Goal: Task Accomplishment & Management: Complete application form

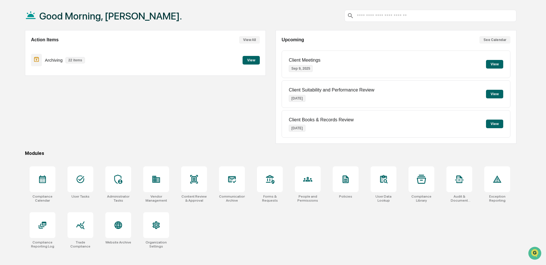
scroll to position [27, 0]
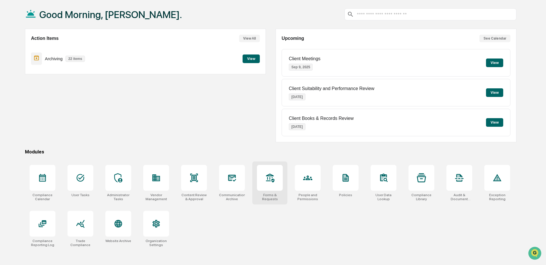
click at [272, 176] on icon at bounding box center [270, 178] width 8 height 9
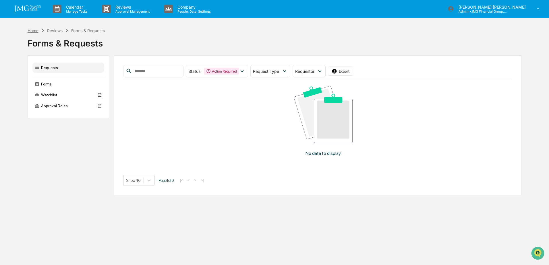
click at [35, 30] on div "Home" at bounding box center [33, 30] width 11 height 5
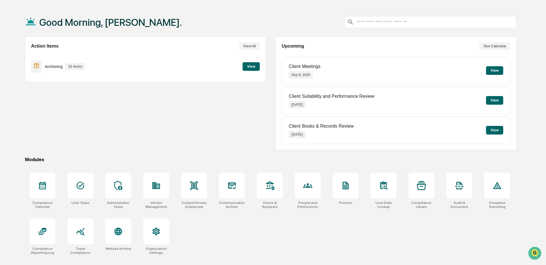
scroll to position [27, 0]
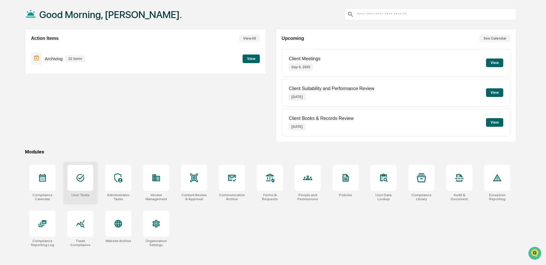
click at [80, 184] on div at bounding box center [80, 178] width 26 height 26
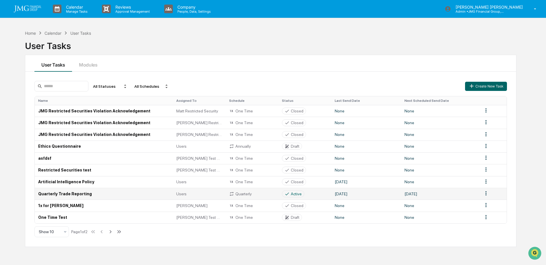
click at [89, 192] on td "Quarterly Trade Reporting" at bounding box center [104, 194] width 138 height 12
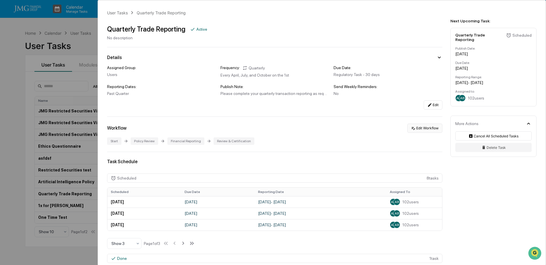
click at [430, 128] on button "Edit Workflow" at bounding box center [424, 128] width 35 height 9
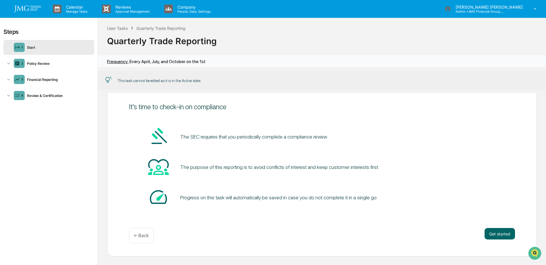
scroll to position [0, 0]
click at [37, 62] on div "Policy Review" at bounding box center [58, 63] width 67 height 4
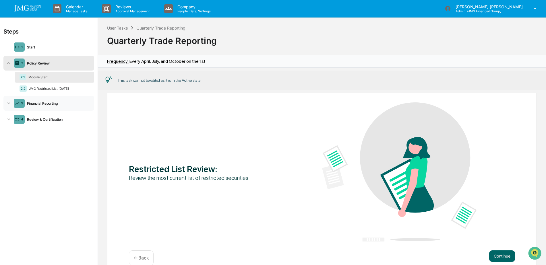
click at [40, 102] on div "Financial Reporting" at bounding box center [58, 103] width 67 height 4
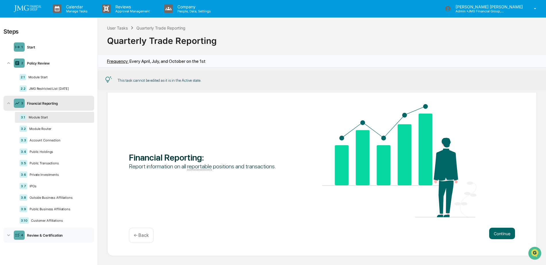
click at [56, 237] on div "Review & Certification" at bounding box center [58, 235] width 67 height 4
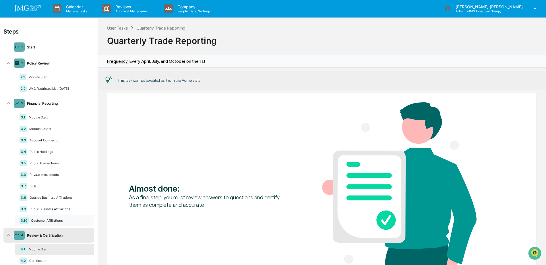
scroll to position [12, 0]
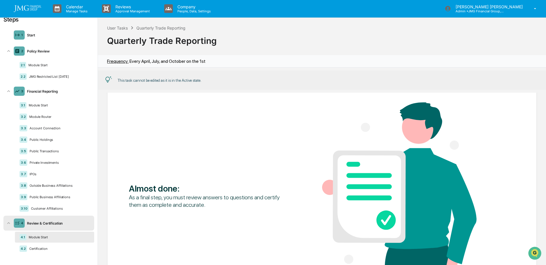
click at [54, 239] on div "Module Start" at bounding box center [57, 237] width 63 height 4
click at [47, 252] on div "4.2 Certification" at bounding box center [54, 248] width 79 height 11
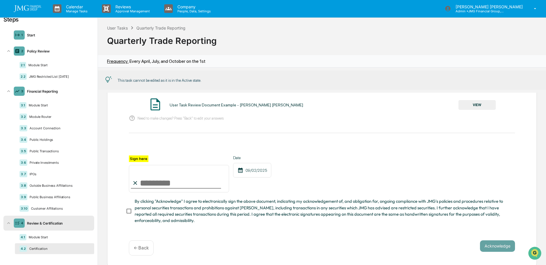
scroll to position [59, 0]
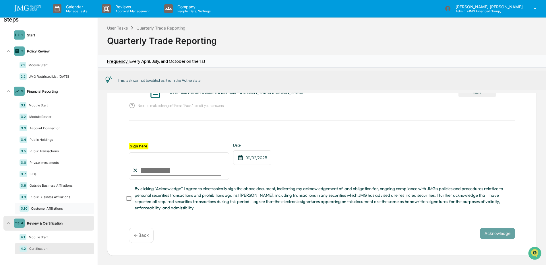
click at [49, 208] on div "Customer Affiliations" at bounding box center [59, 209] width 61 height 4
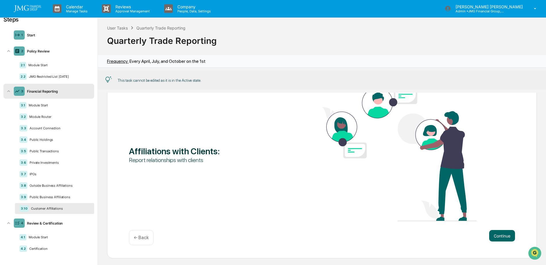
scroll to position [32, 0]
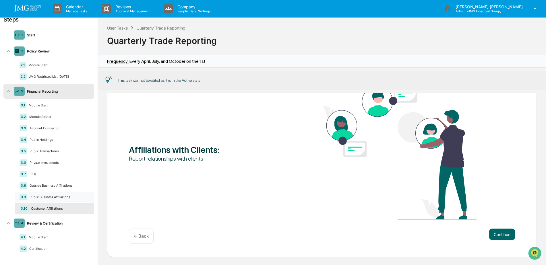
click at [58, 196] on div "Public Business Affiliations" at bounding box center [58, 197] width 62 height 4
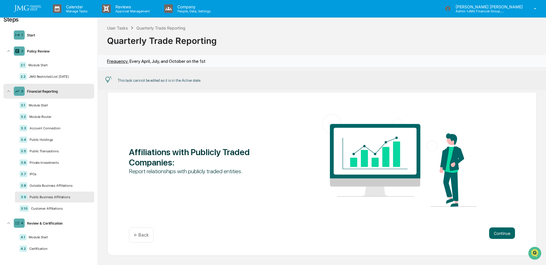
scroll to position [16, 0]
click at [56, 186] on div "Outside Business Affiliations" at bounding box center [58, 186] width 62 height 4
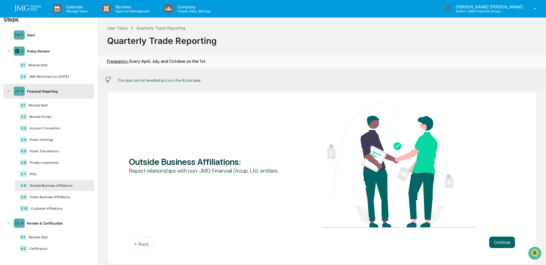
scroll to position [23, 0]
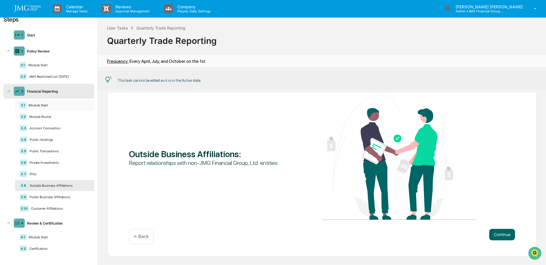
click at [47, 105] on div "Module Start" at bounding box center [57, 105] width 63 height 4
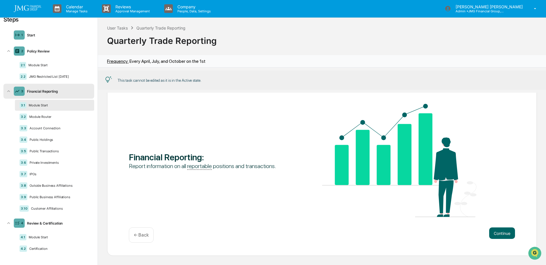
scroll to position [16, 0]
click at [495, 231] on button "Continue" at bounding box center [502, 233] width 26 height 11
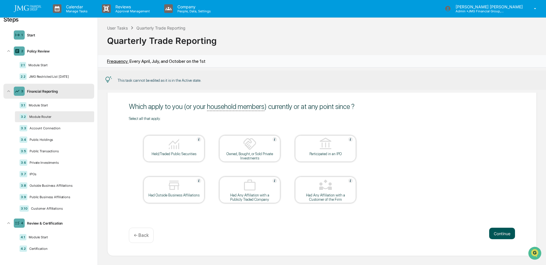
click at [496, 233] on button "Continue" at bounding box center [502, 233] width 26 height 11
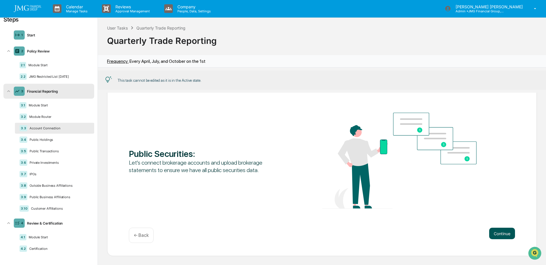
click at [496, 234] on button "Continue" at bounding box center [502, 233] width 26 height 11
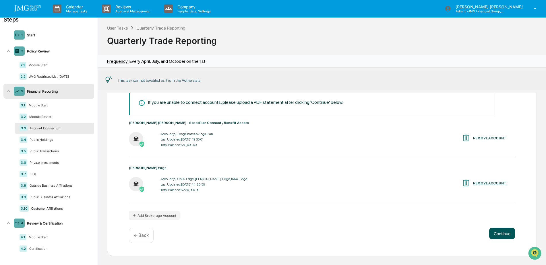
click at [498, 233] on button "Continue" at bounding box center [502, 233] width 26 height 11
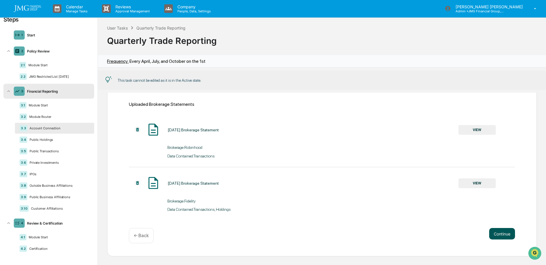
click at [499, 233] on button "Continue" at bounding box center [502, 233] width 26 height 11
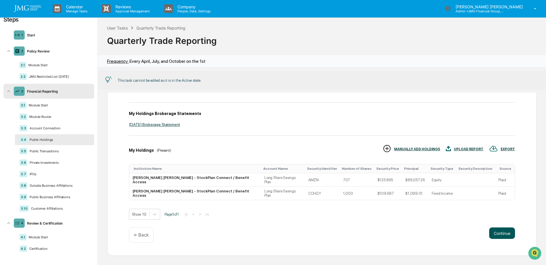
scroll to position [35, 0]
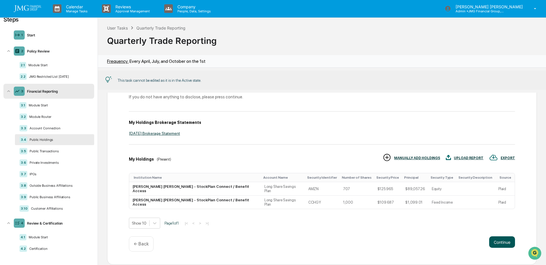
click at [499, 237] on button "Continue" at bounding box center [502, 242] width 26 height 11
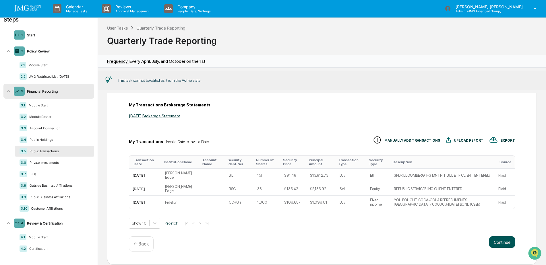
click at [499, 237] on button "Continue" at bounding box center [502, 242] width 26 height 11
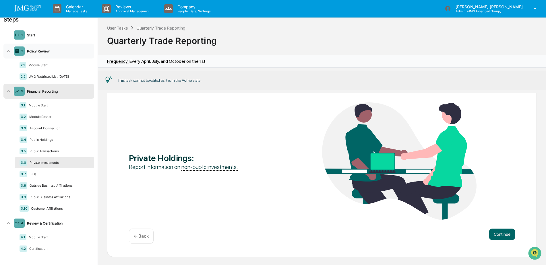
click at [38, 52] on div "Policy Review" at bounding box center [58, 51] width 67 height 4
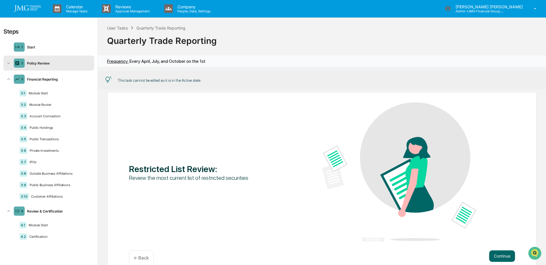
scroll to position [0, 0]
click at [504, 256] on button "Continue" at bounding box center [502, 256] width 26 height 11
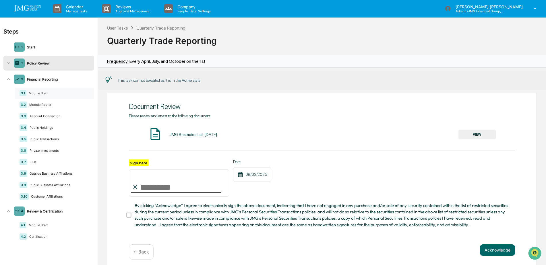
click at [40, 91] on div "3.1 Module Start" at bounding box center [54, 93] width 79 height 11
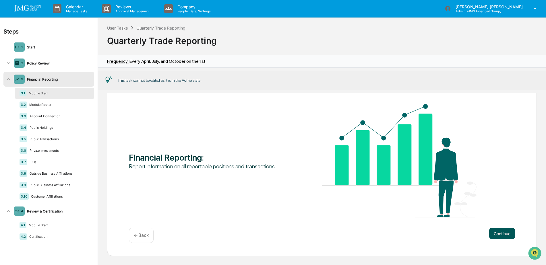
click at [494, 237] on button "Continue" at bounding box center [502, 233] width 26 height 11
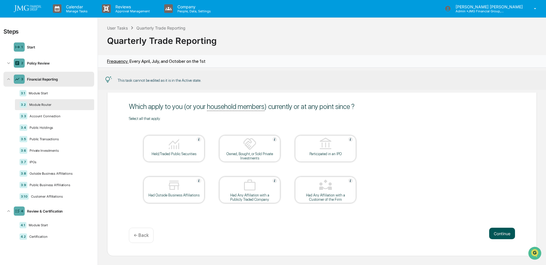
click at [494, 237] on button "Continue" at bounding box center [502, 233] width 26 height 11
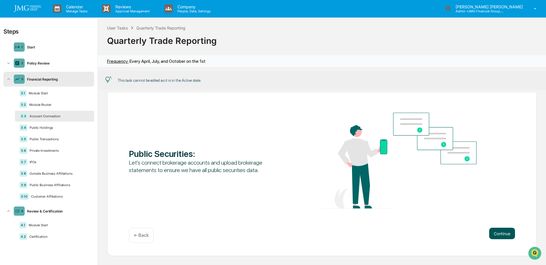
click at [494, 237] on button "Continue" at bounding box center [502, 233] width 26 height 11
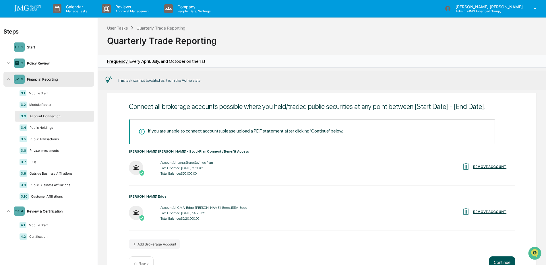
click at [494, 237] on div "If you are unable to connect accounts, please upload a PDF statement after clic…" at bounding box center [322, 184] width 386 height 130
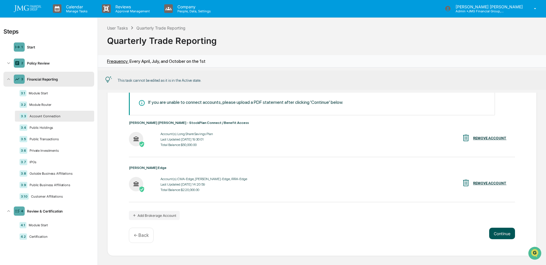
click at [500, 239] on button "Continue" at bounding box center [502, 233] width 26 height 11
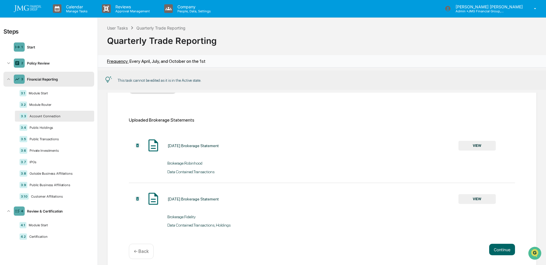
scroll to position [88, 0]
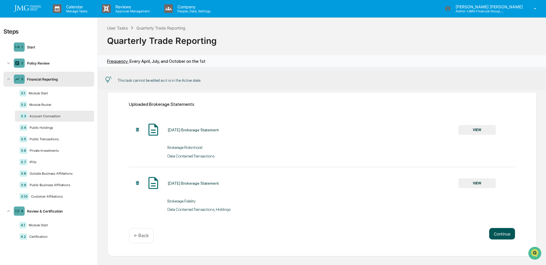
click at [498, 236] on button "Continue" at bounding box center [502, 233] width 26 height 11
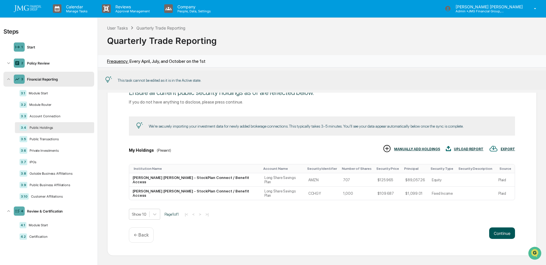
scroll to position [35, 0]
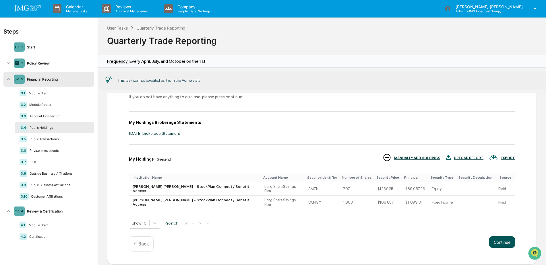
click at [504, 237] on button "Continue" at bounding box center [502, 242] width 26 height 11
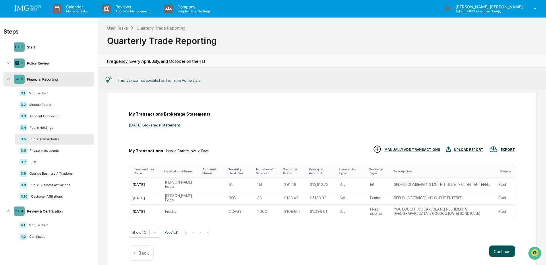
scroll to position [44, 0]
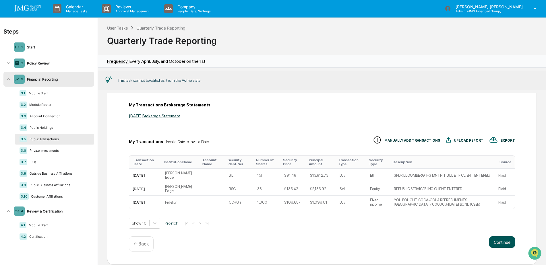
click at [500, 237] on button "Continue" at bounding box center [502, 242] width 26 height 11
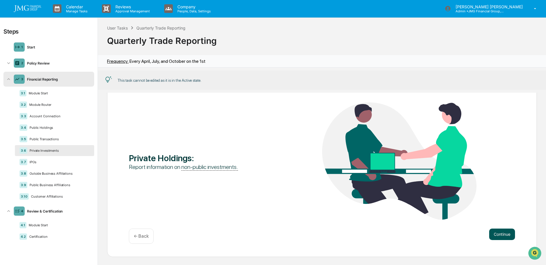
click at [500, 236] on button "Continue" at bounding box center [502, 234] width 26 height 11
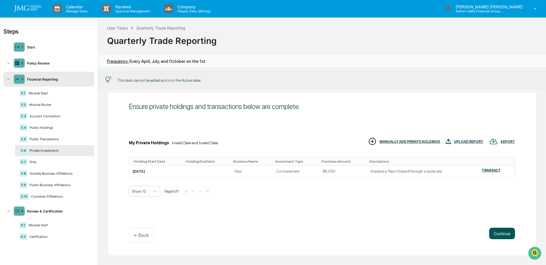
click at [500, 236] on button "Continue" at bounding box center [502, 233] width 26 height 11
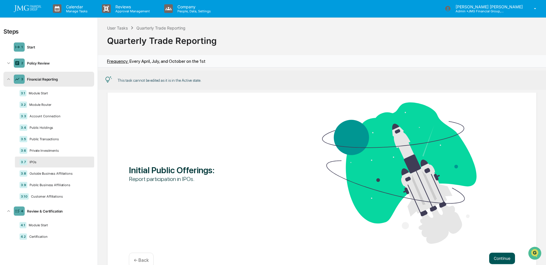
scroll to position [39, 0]
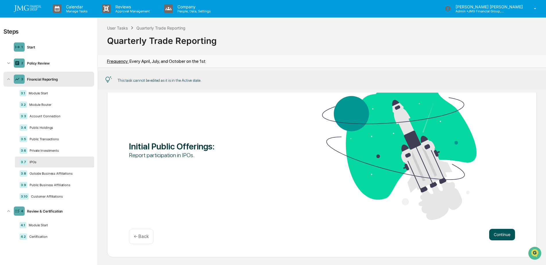
click at [496, 237] on button "Continue" at bounding box center [502, 234] width 26 height 11
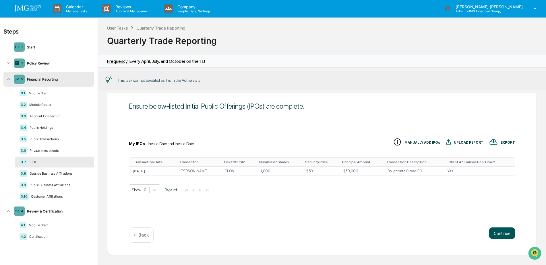
scroll to position [16, 0]
click at [497, 237] on button "Continue" at bounding box center [502, 233] width 26 height 11
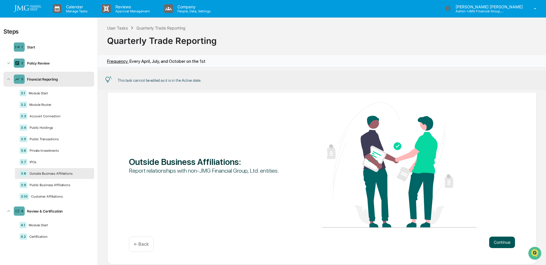
scroll to position [23, 0]
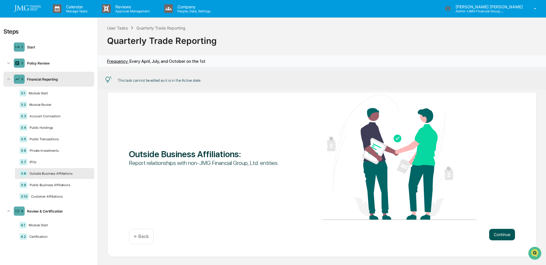
click at [497, 237] on button "Continue" at bounding box center [502, 234] width 26 height 11
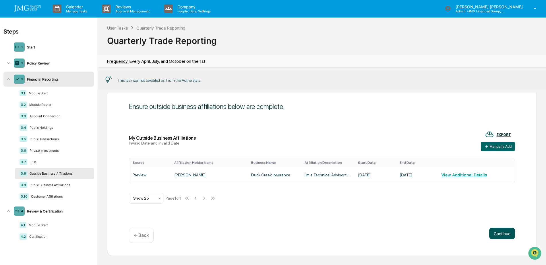
click at [497, 236] on button "Continue" at bounding box center [502, 233] width 26 height 11
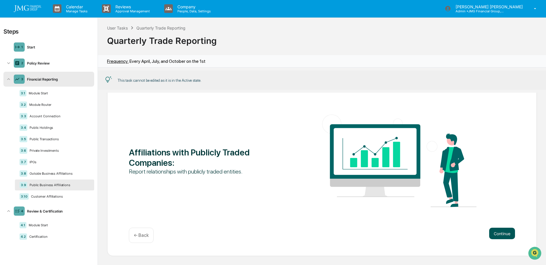
click at [497, 236] on button "Continue" at bounding box center [502, 233] width 26 height 11
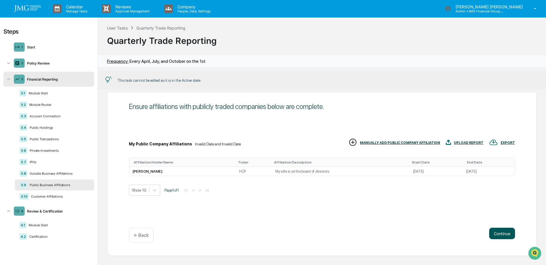
click at [497, 236] on button "Continue" at bounding box center [502, 233] width 26 height 11
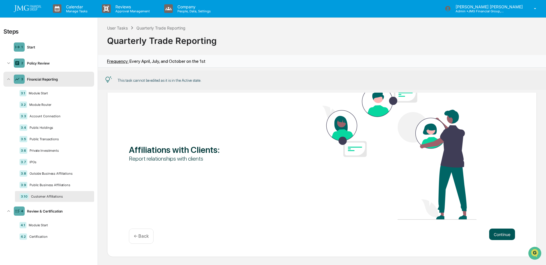
click at [497, 236] on button "Continue" at bounding box center [502, 234] width 26 height 11
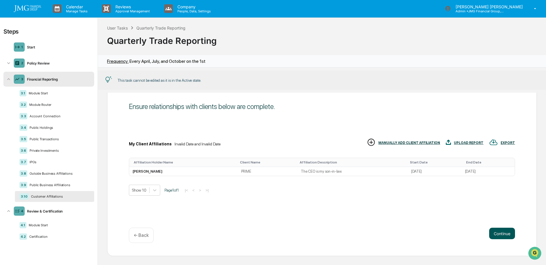
click at [497, 236] on button "Continue" at bounding box center [502, 233] width 26 height 11
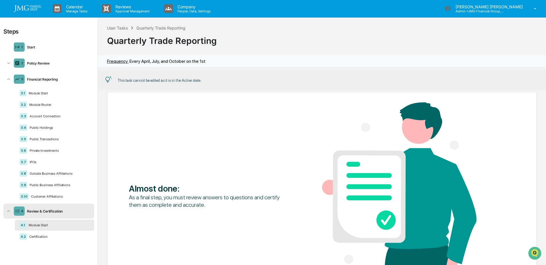
click at [46, 224] on div "Module Start" at bounding box center [57, 225] width 63 height 4
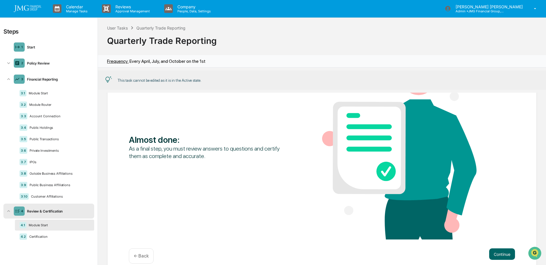
scroll to position [84, 0]
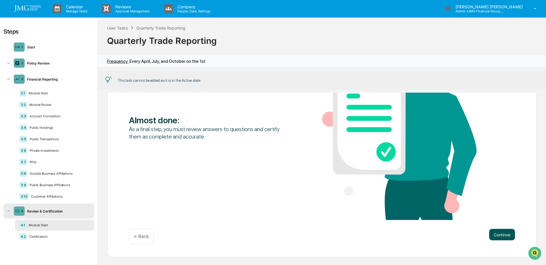
click at [493, 234] on button "Continue" at bounding box center [502, 234] width 26 height 11
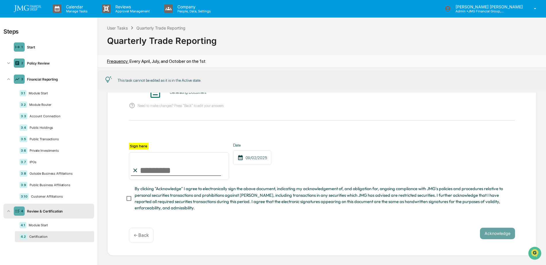
scroll to position [59, 0]
click at [36, 9] on img at bounding box center [28, 8] width 28 height 7
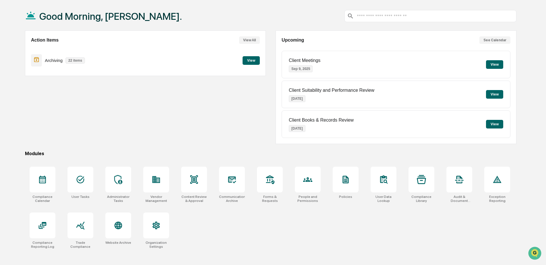
scroll to position [27, 0]
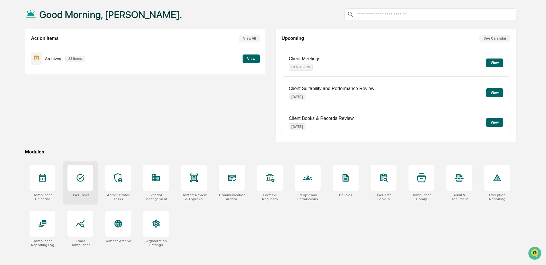
click at [82, 183] on div at bounding box center [80, 178] width 26 height 26
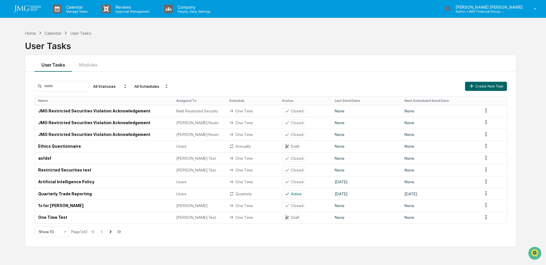
click at [113, 234] on icon at bounding box center [110, 232] width 6 height 6
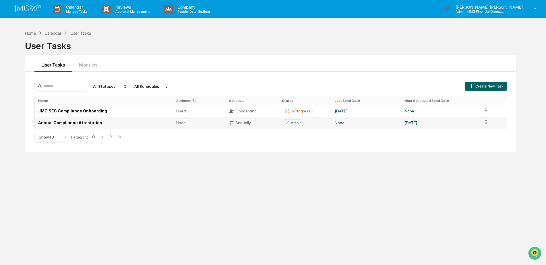
click at [92, 124] on td "Annual Compliance Attestation" at bounding box center [104, 123] width 138 height 12
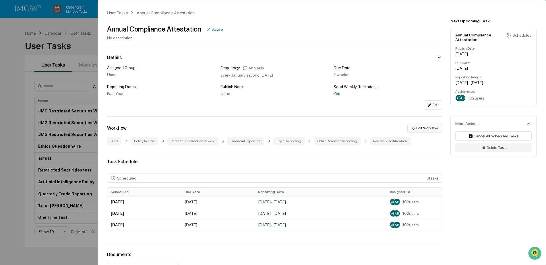
click at [430, 129] on button "Edit Workflow" at bounding box center [424, 128] width 35 height 9
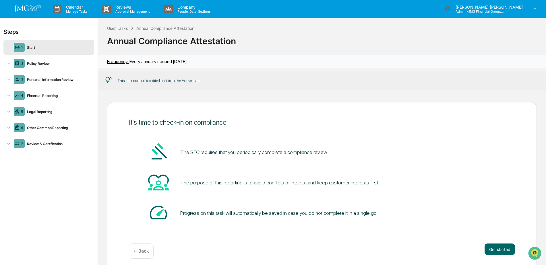
scroll to position [16, 0]
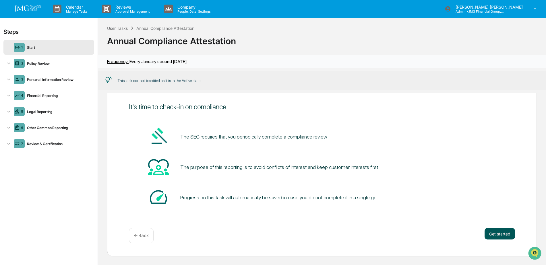
click at [505, 231] on button "Get started" at bounding box center [500, 233] width 30 height 11
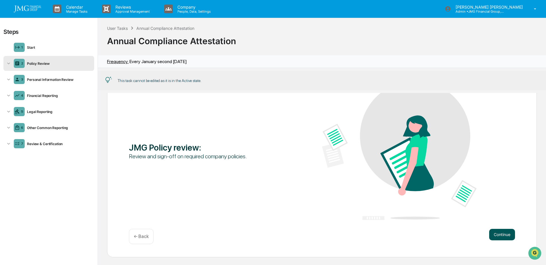
click at [504, 233] on button "Continue" at bounding box center [502, 234] width 26 height 11
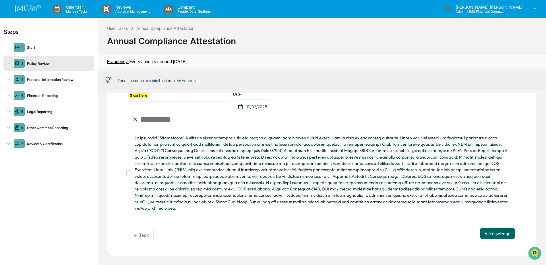
scroll to position [0, 0]
click at [319, 172] on span at bounding box center [323, 173] width 376 height 77
click at [154, 167] on span at bounding box center [323, 173] width 376 height 77
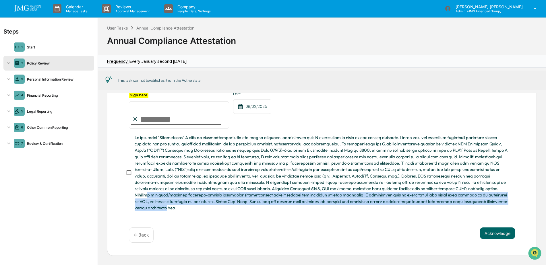
drag, startPoint x: 167, startPoint y: 212, endPoint x: 149, endPoint y: 197, distance: 23.5
click at [149, 197] on div "Please review and attest to the following document. JMG Policies and Procedures…" at bounding box center [322, 133] width 386 height 174
drag, startPoint x: 149, startPoint y: 197, endPoint x: 183, endPoint y: 210, distance: 36.0
click at [183, 210] on span at bounding box center [323, 173] width 376 height 77
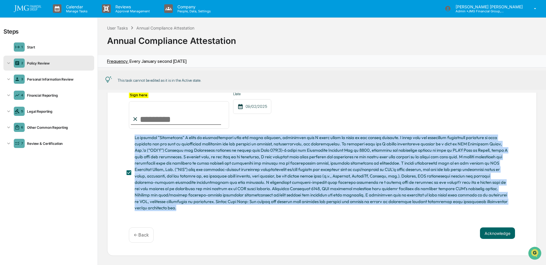
drag, startPoint x: 180, startPoint y: 209, endPoint x: 136, endPoint y: 137, distance: 84.3
click at [136, 137] on span at bounding box center [323, 173] width 376 height 77
drag, startPoint x: 136, startPoint y: 137, endPoint x: 180, endPoint y: 147, distance: 45.9
copy span "By clicking "Acknowledge" I agree to electronically sign the above document, in…"
click at [509, 183] on div at bounding box center [322, 173] width 386 height 77
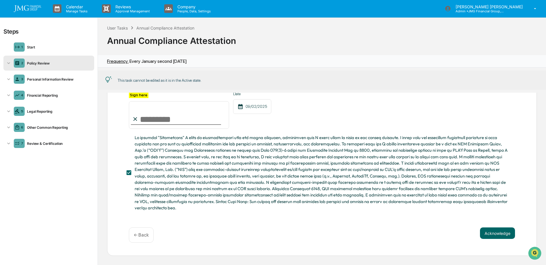
click at [28, 13] on link at bounding box center [31, 9] width 34 height 18
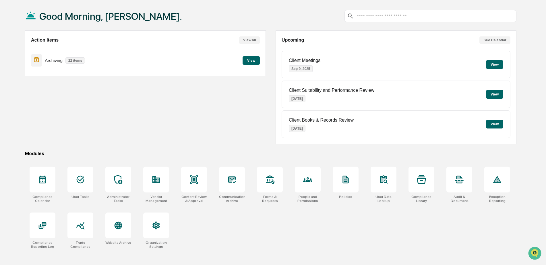
scroll to position [27, 0]
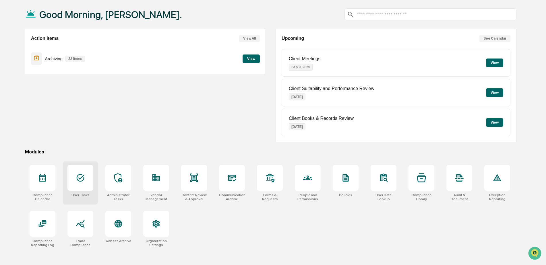
click at [85, 183] on div at bounding box center [80, 178] width 26 height 26
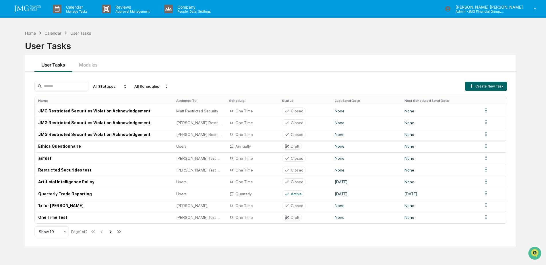
click at [111, 232] on icon at bounding box center [110, 232] width 6 height 6
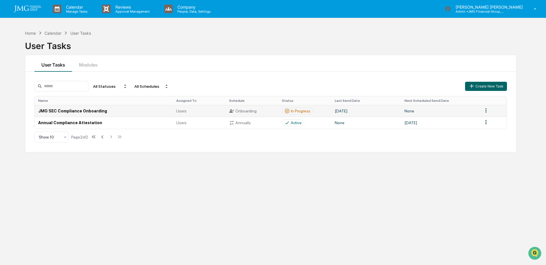
click at [98, 111] on td "JMG SEC Compliance Onboarding" at bounding box center [104, 111] width 138 height 12
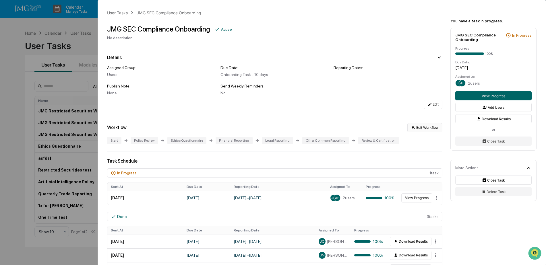
click at [426, 128] on button "Edit Workflow" at bounding box center [424, 127] width 35 height 9
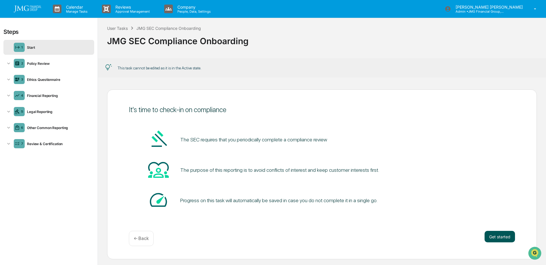
click at [500, 233] on button "Get started" at bounding box center [500, 236] width 30 height 11
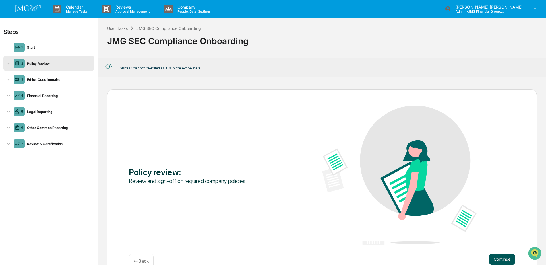
click at [498, 255] on button "Continue" at bounding box center [502, 259] width 26 height 11
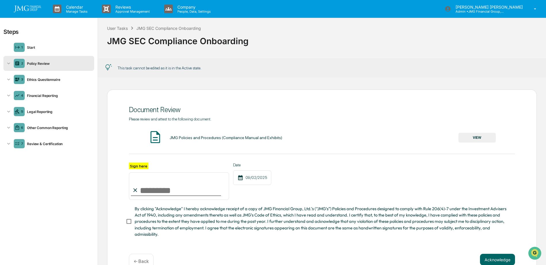
scroll to position [28, 0]
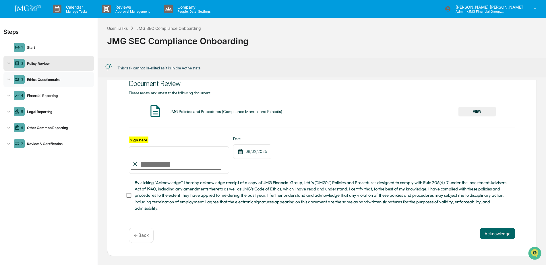
click at [42, 80] on div "Ethics Questionnaire" at bounding box center [58, 80] width 67 height 4
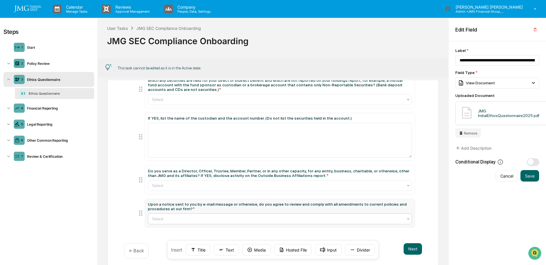
scroll to position [366, 0]
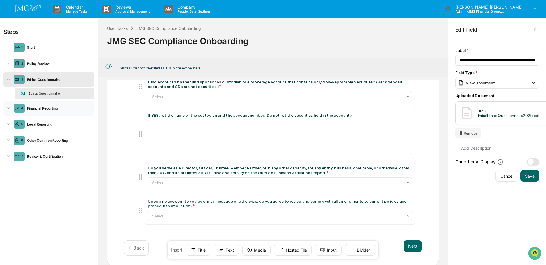
click at [52, 110] on div "Financial Reporting" at bounding box center [58, 108] width 67 height 4
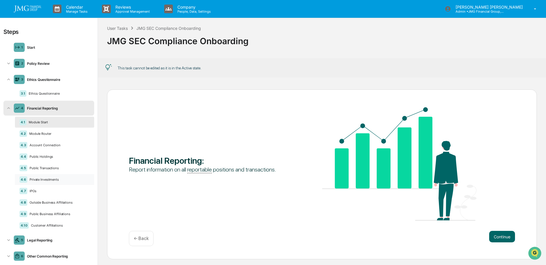
scroll to position [25, 0]
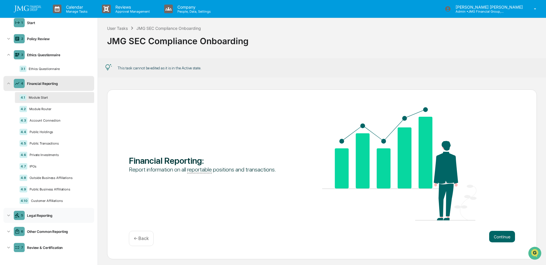
click at [44, 216] on div "Legal Reporting" at bounding box center [58, 216] width 67 height 4
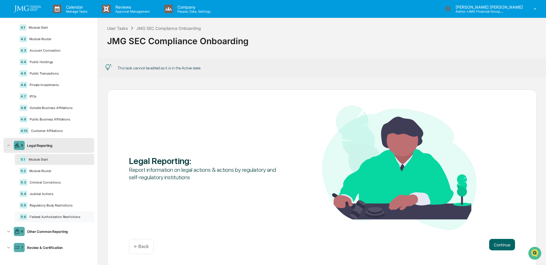
scroll to position [0, 0]
click at [63, 230] on div "Other Common Reporting" at bounding box center [58, 231] width 67 height 4
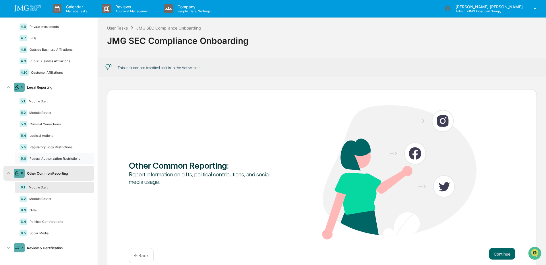
scroll to position [153, 0]
click at [54, 244] on div "7 Review & Certification" at bounding box center [48, 247] width 91 height 15
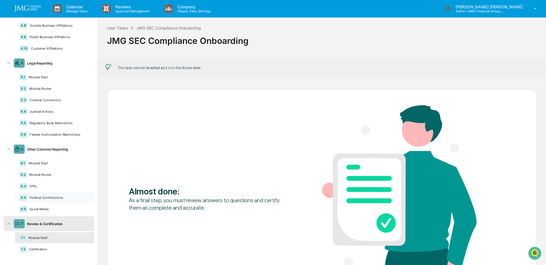
scroll to position [177, 0]
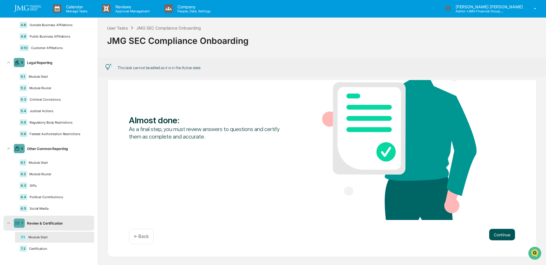
click at [505, 233] on button "Continue" at bounding box center [502, 234] width 26 height 11
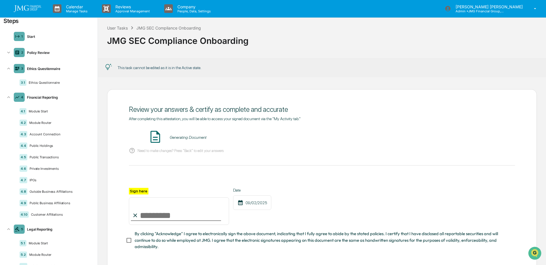
scroll to position [0, 0]
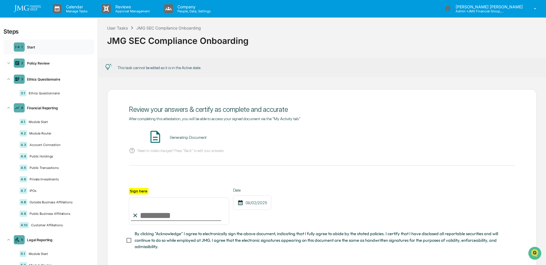
click at [40, 48] on div "Start" at bounding box center [58, 47] width 67 height 4
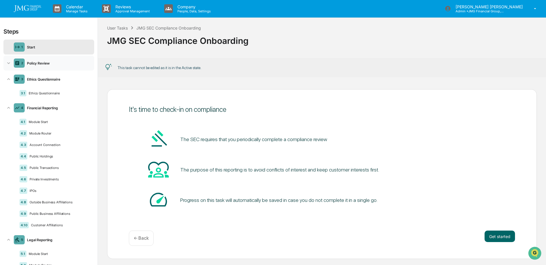
click at [44, 63] on div "Policy Review" at bounding box center [58, 63] width 67 height 4
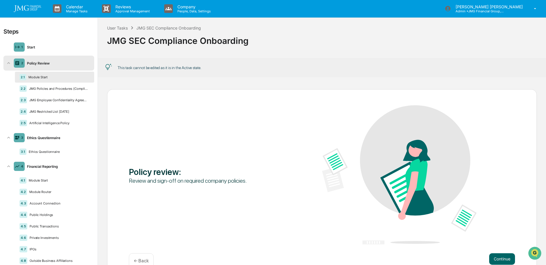
click at [46, 77] on div "Module Start" at bounding box center [57, 77] width 63 height 4
click at [63, 90] on div "JMG Policies and Procedures (Compliance Manual and Exhibits)" at bounding box center [58, 89] width 63 height 4
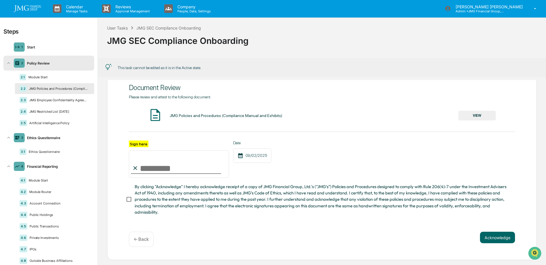
scroll to position [28, 0]
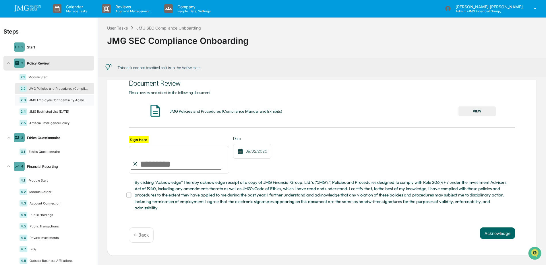
click at [72, 100] on div "JMG Employee Confidentiality Agreement" at bounding box center [58, 100] width 63 height 4
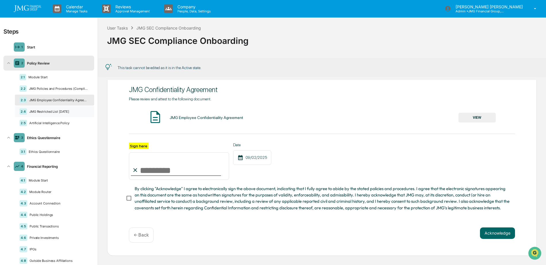
click at [57, 113] on div "JMG Restricted List [DATE]" at bounding box center [58, 112] width 63 height 4
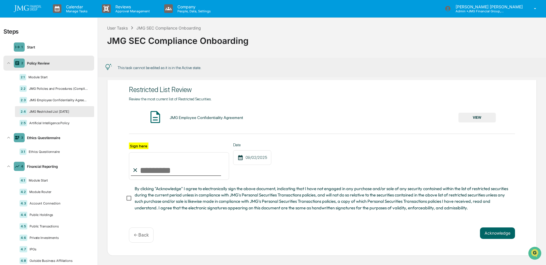
scroll to position [21, 0]
click at [65, 125] on div "2.5 Artificial Intelligence Policy" at bounding box center [54, 123] width 79 height 11
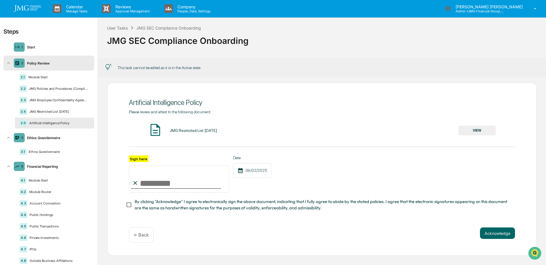
scroll to position [8, 0]
click at [57, 151] on div "Ethics Questionnaire" at bounding box center [57, 152] width 63 height 4
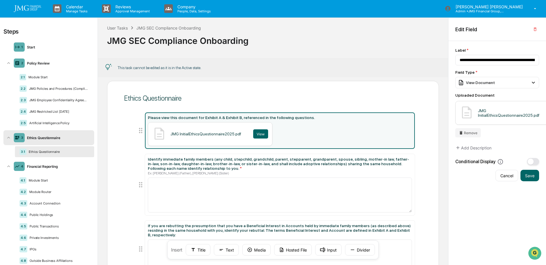
scroll to position [5, 0]
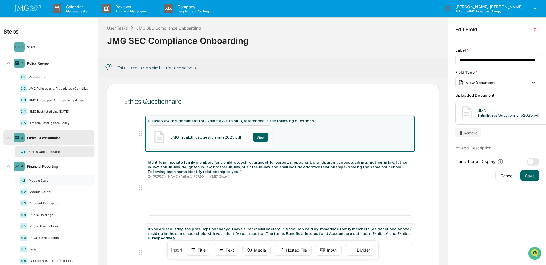
click at [44, 178] on div "4.1 Module Start" at bounding box center [54, 180] width 79 height 11
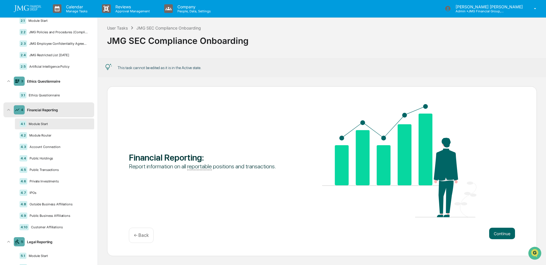
scroll to position [57, 0]
click at [44, 135] on div "Module Router" at bounding box center [58, 135] width 63 height 4
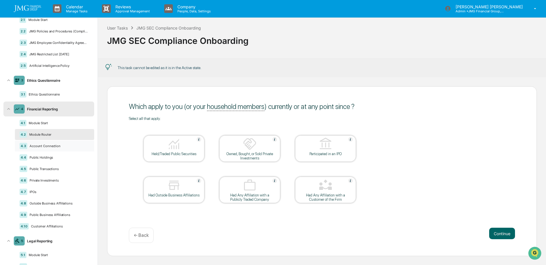
click at [52, 148] on div "Account Connection" at bounding box center [58, 146] width 62 height 4
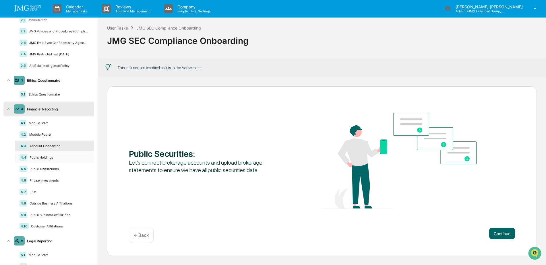
click at [49, 152] on div "4.4 Public Holdings" at bounding box center [54, 157] width 79 height 11
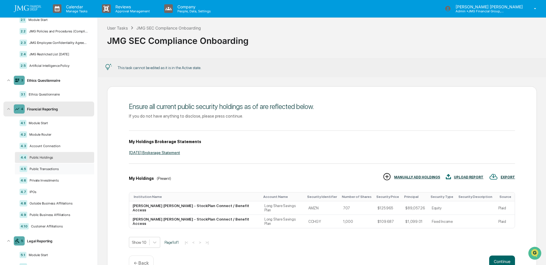
click at [48, 167] on div "Public Transactions" at bounding box center [58, 169] width 62 height 4
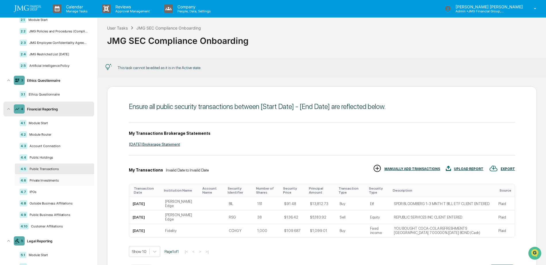
click at [47, 178] on div "4.6 Private Investments" at bounding box center [54, 180] width 79 height 11
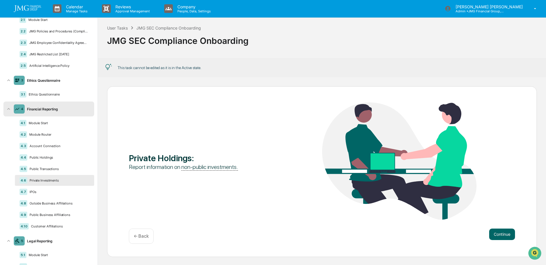
scroll to position [86, 0]
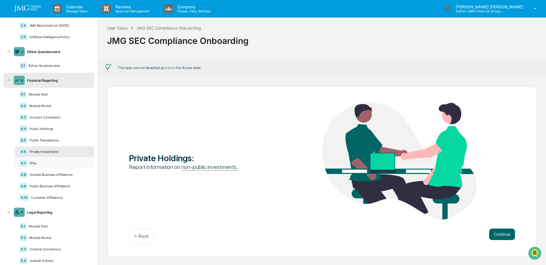
click at [40, 165] on div "IPOs" at bounding box center [58, 163] width 62 height 4
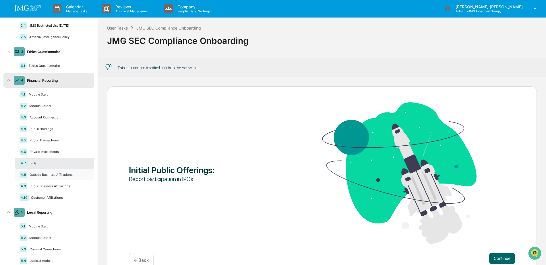
click at [53, 175] on div "Outside Business Affiliations" at bounding box center [58, 175] width 62 height 4
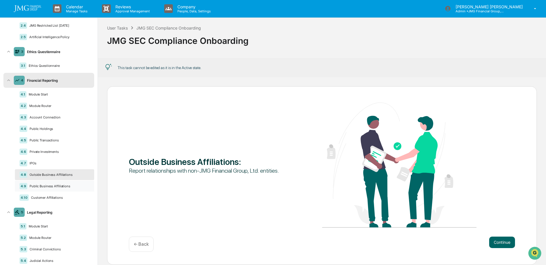
click at [53, 183] on div "4.9 Public Business Affiliations" at bounding box center [54, 186] width 79 height 11
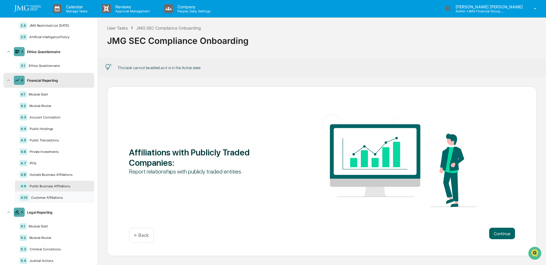
click at [51, 200] on div "4.10 Customer Affiliations" at bounding box center [54, 197] width 79 height 11
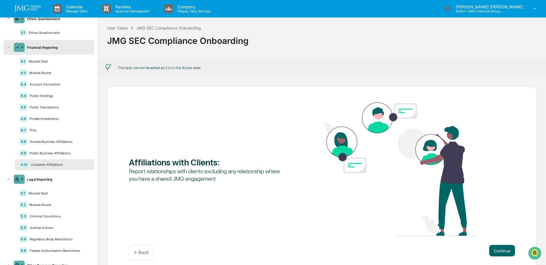
scroll to position [144, 0]
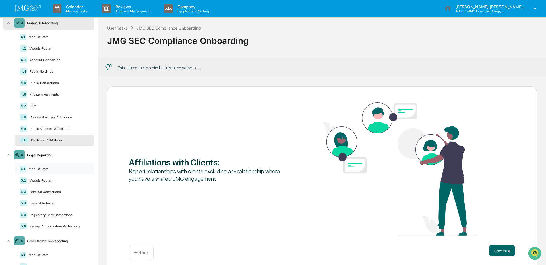
click at [48, 169] on div "Module Start" at bounding box center [57, 169] width 63 height 4
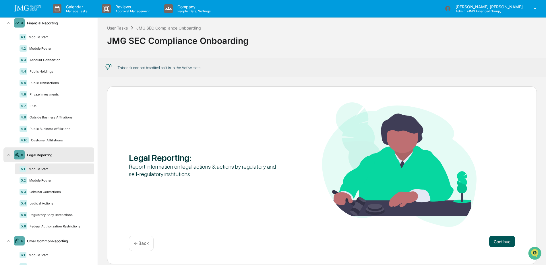
click at [500, 242] on button "Continue" at bounding box center [502, 241] width 26 height 11
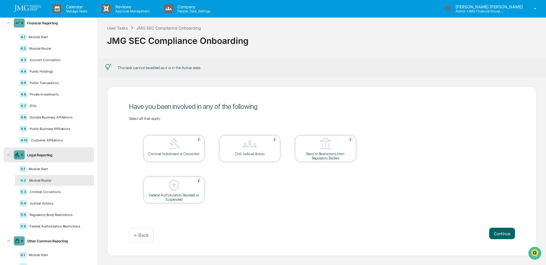
click at [502, 242] on div "Continue ← Back" at bounding box center [322, 235] width 386 height 15
click at [501, 237] on button "Continue" at bounding box center [502, 233] width 26 height 11
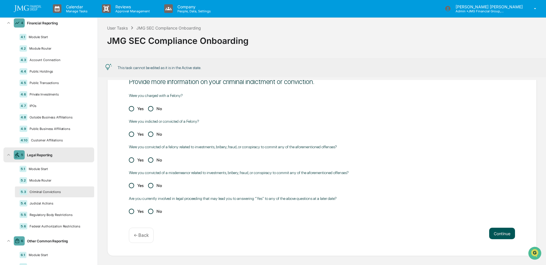
click at [500, 229] on button "Continue" at bounding box center [502, 233] width 26 height 11
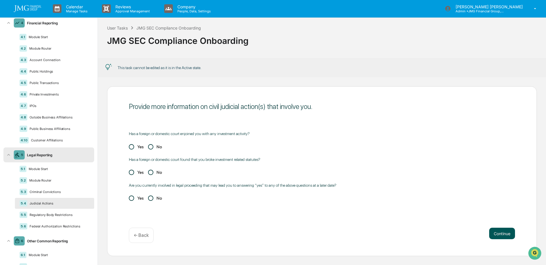
click at [500, 231] on button "Continue" at bounding box center [502, 233] width 26 height 11
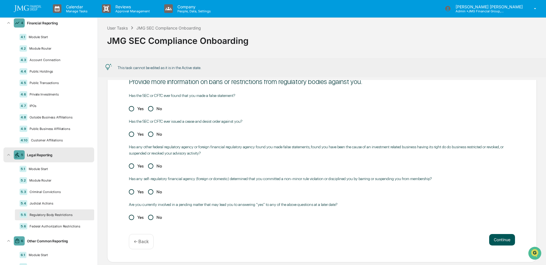
click at [500, 231] on div "Provide more information on bans or restrictions from regulatory bodies against…" at bounding box center [322, 161] width 430 height 201
click at [502, 237] on button "Continue" at bounding box center [502, 239] width 26 height 11
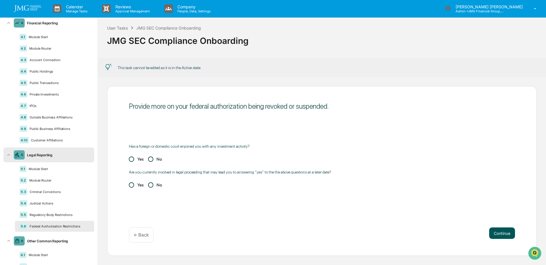
scroll to position [3, 0]
click at [502, 237] on button "Continue" at bounding box center [502, 233] width 26 height 11
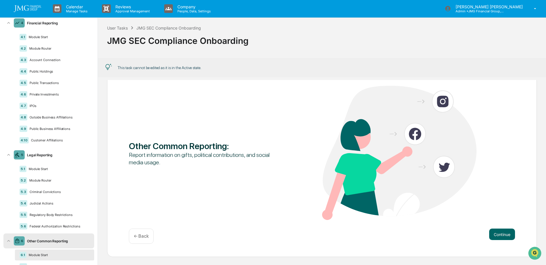
click at [502, 237] on button "Continue" at bounding box center [502, 234] width 26 height 11
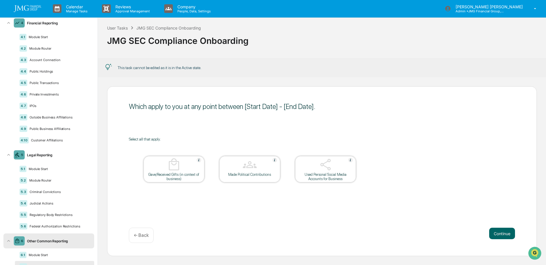
click at [502, 237] on button "Continue" at bounding box center [502, 233] width 26 height 11
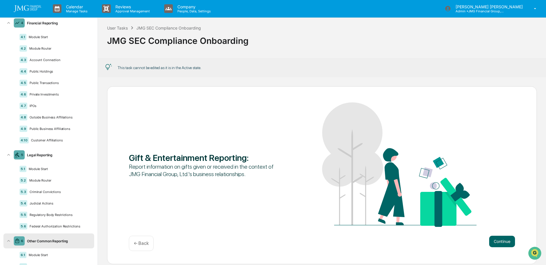
scroll to position [10, 0]
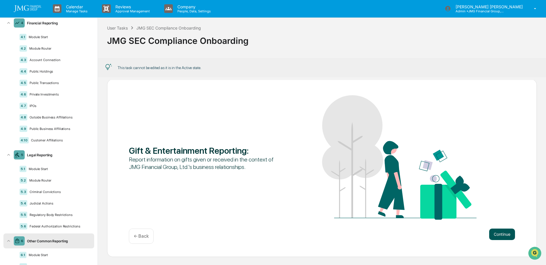
click at [501, 237] on button "Continue" at bounding box center [502, 234] width 26 height 11
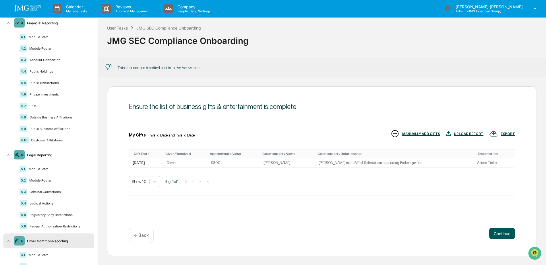
click at [501, 237] on button "Continue" at bounding box center [502, 233] width 26 height 11
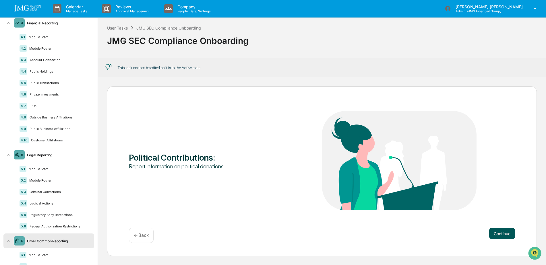
click at [501, 237] on button "Continue" at bounding box center [502, 233] width 26 height 11
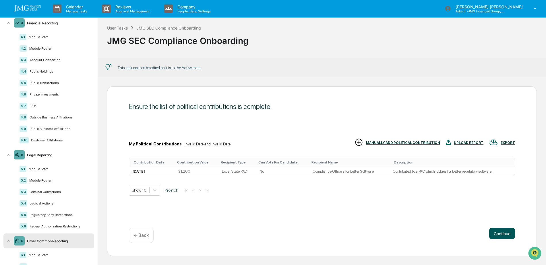
click at [501, 237] on button "Continue" at bounding box center [502, 233] width 26 height 11
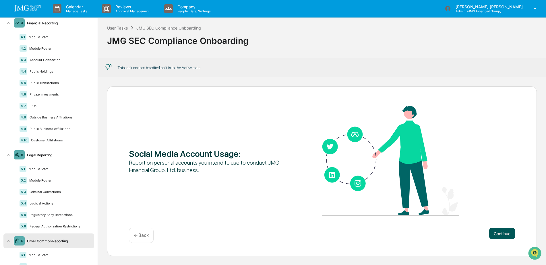
click at [501, 237] on button "Continue" at bounding box center [502, 233] width 26 height 11
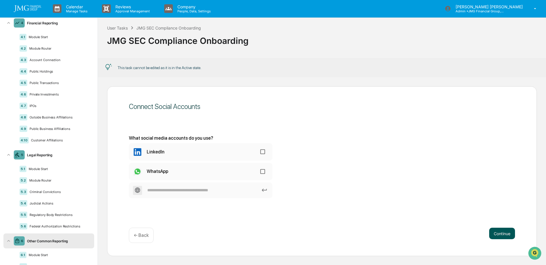
click at [499, 232] on button "Continue" at bounding box center [502, 233] width 26 height 11
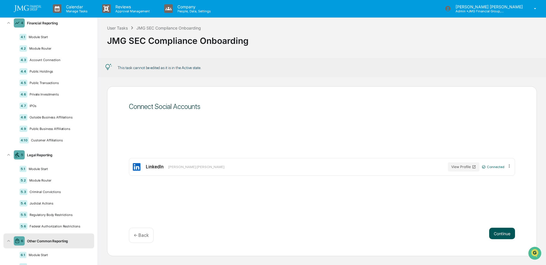
click at [499, 232] on button "Continue" at bounding box center [502, 233] width 26 height 11
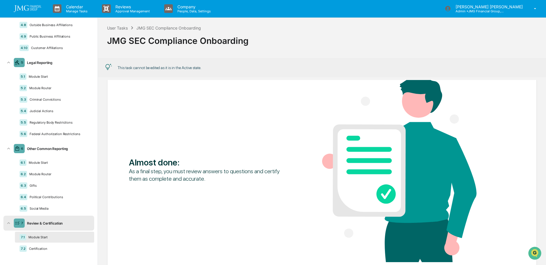
scroll to position [71, 0]
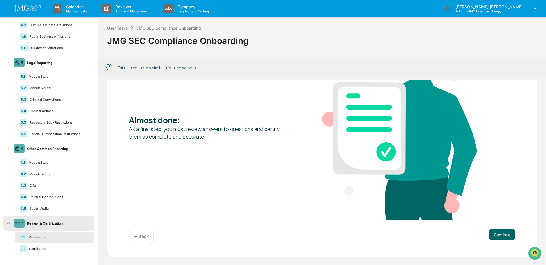
click at [50, 235] on div "Module Start" at bounding box center [57, 237] width 63 height 4
click at [49, 249] on div "Certification" at bounding box center [58, 249] width 63 height 4
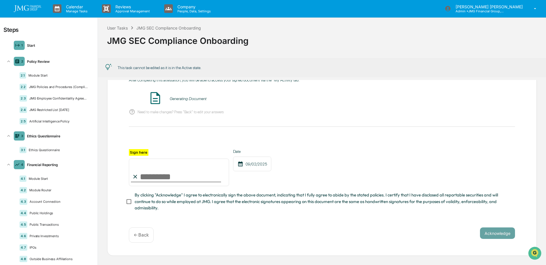
scroll to position [0, 0]
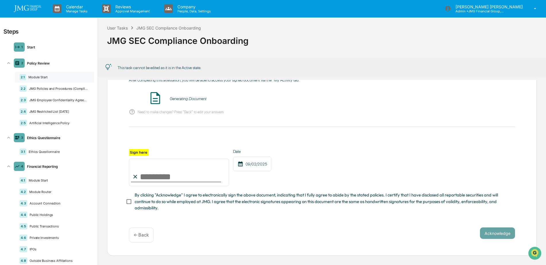
click at [46, 77] on div "Module Start" at bounding box center [57, 77] width 63 height 4
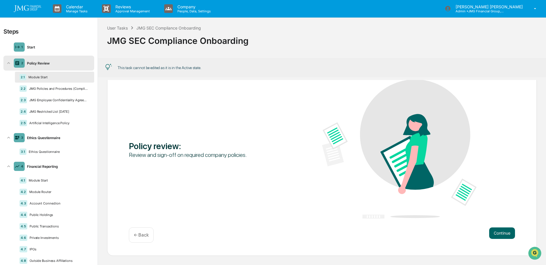
scroll to position [3, 0]
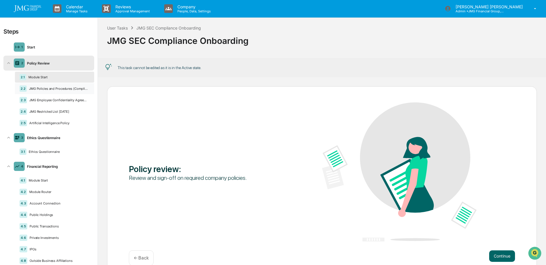
click at [51, 88] on div "JMG Policies and Procedures (Compliance Manual and Exhibits)" at bounding box center [58, 89] width 63 height 4
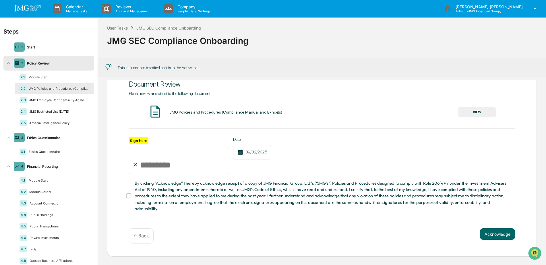
scroll to position [28, 0]
click at [62, 100] on div "JMG Employee Confidentiality Agreement" at bounding box center [58, 100] width 63 height 4
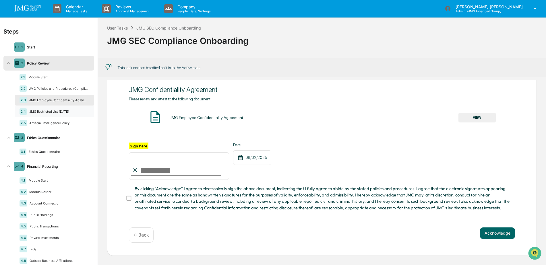
click at [60, 113] on div "JMG Restricted List [DATE]" at bounding box center [58, 112] width 63 height 4
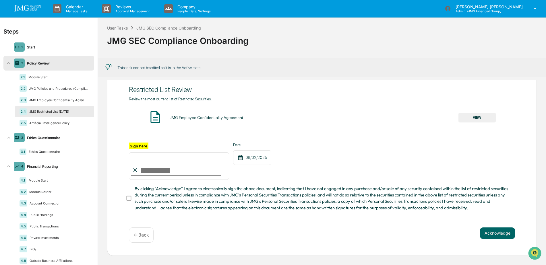
scroll to position [21, 0]
click at [59, 124] on div "Artificial Intelligence Policy" at bounding box center [58, 123] width 63 height 4
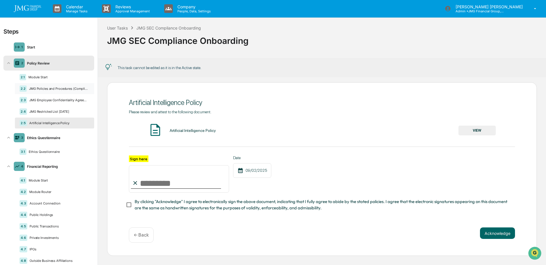
click at [56, 90] on div "JMG Policies and Procedures (Compliance Manual and Exhibits)" at bounding box center [58, 89] width 63 height 4
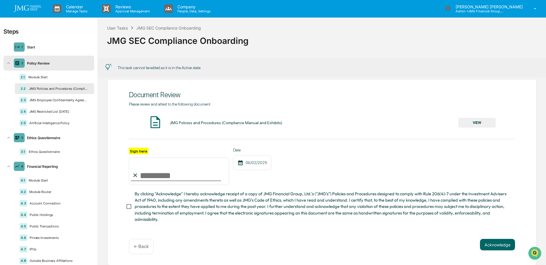
scroll to position [28, 0]
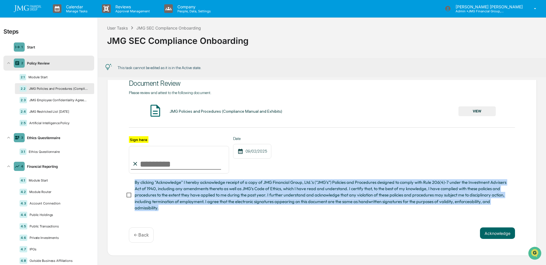
drag, startPoint x: 198, startPoint y: 208, endPoint x: 134, endPoint y: 184, distance: 68.9
click at [134, 184] on label "By clicking "Acknowledge" I hereby acknowledge receipt of a copy of JMG Financi…" at bounding box center [318, 195] width 385 height 32
drag, startPoint x: 134, startPoint y: 184, endPoint x: 152, endPoint y: 184, distance: 17.8
copy span "By clicking "Acknowledge" I hereby acknowledge receipt of a copy of JMG Financi…"
